Goal: Register for event/course

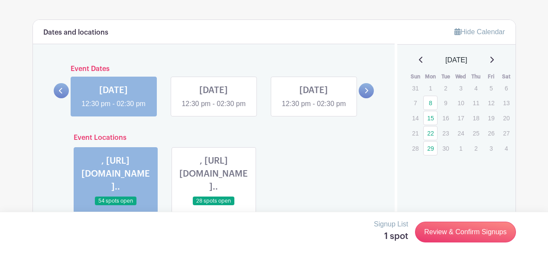
scroll to position [457, 0]
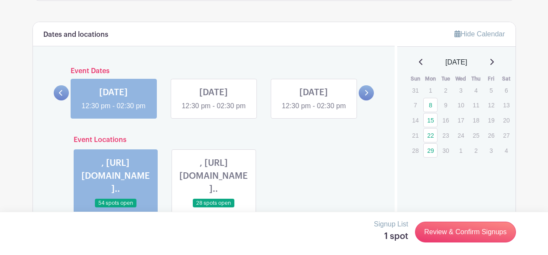
click at [367, 96] on icon at bounding box center [366, 93] width 3 height 6
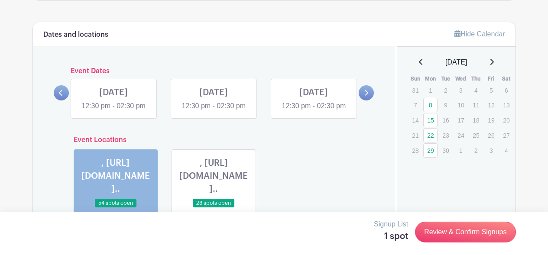
click at [367, 96] on icon at bounding box center [366, 93] width 3 height 6
click at [314, 111] on link at bounding box center [314, 111] width 0 height 0
click at [57, 99] on link at bounding box center [61, 92] width 15 height 15
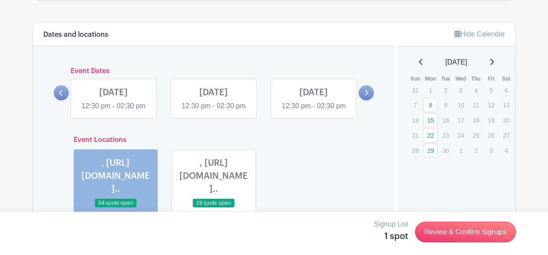
click at [494, 62] on icon at bounding box center [492, 61] width 4 height 7
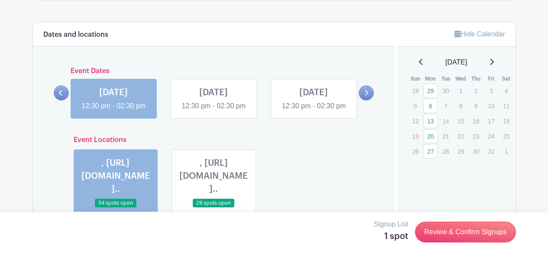
click at [114, 111] on link at bounding box center [114, 111] width 0 height 0
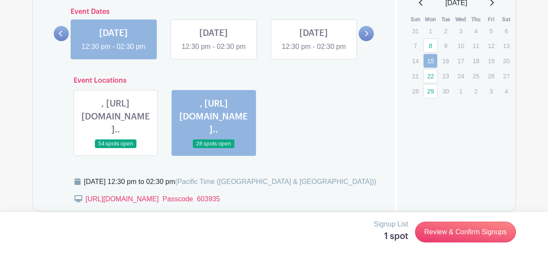
scroll to position [518, 0]
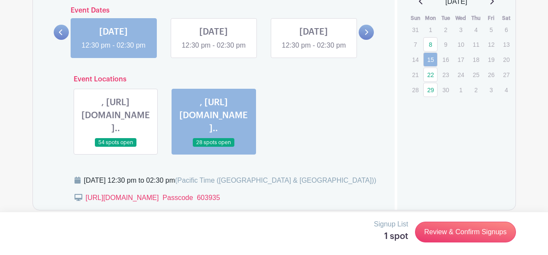
click at [367, 35] on icon at bounding box center [366, 32] width 3 height 6
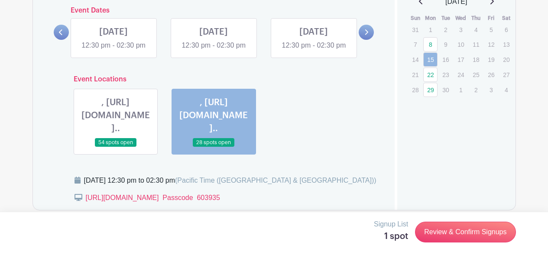
click at [114, 51] on link at bounding box center [114, 51] width 0 height 0
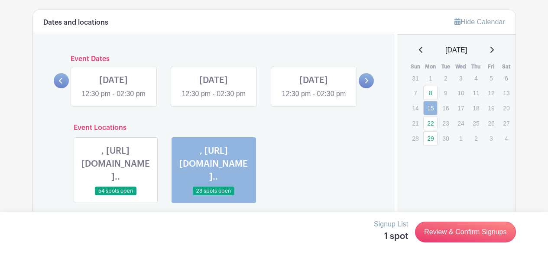
scroll to position [470, 0]
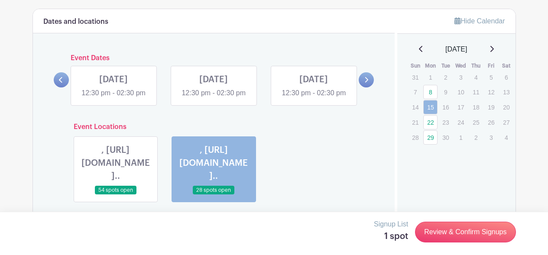
click at [58, 88] on link at bounding box center [61, 79] width 15 height 15
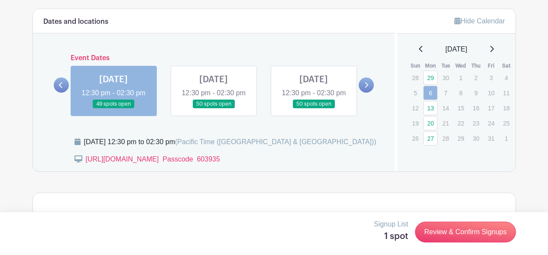
click at [114, 109] on link at bounding box center [114, 109] width 0 height 0
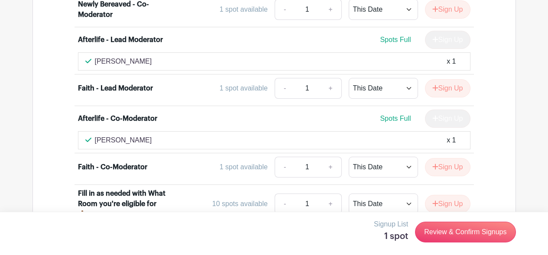
scroll to position [2522, 0]
